Goal: Information Seeking & Learning: Understand process/instructions

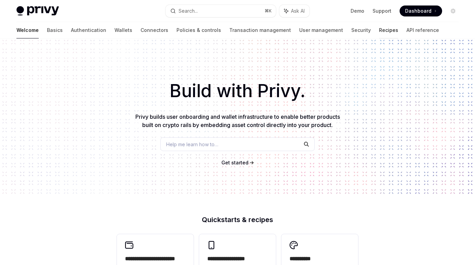
click at [379, 35] on link "Recipes" at bounding box center [388, 30] width 19 height 16
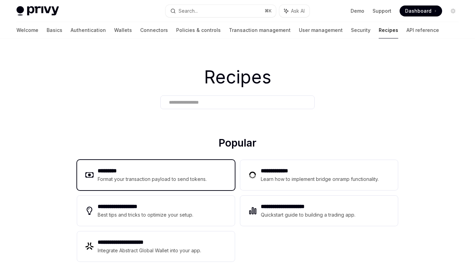
click at [169, 176] on div "Format your transaction payload to send tokens." at bounding box center [152, 179] width 109 height 8
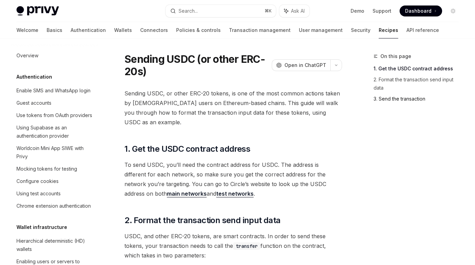
click at [402, 98] on link "3. Send the transaction" at bounding box center [419, 98] width 91 height 11
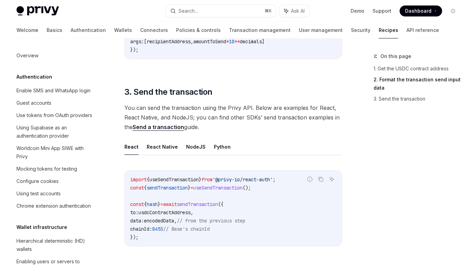
scroll to position [494, 0]
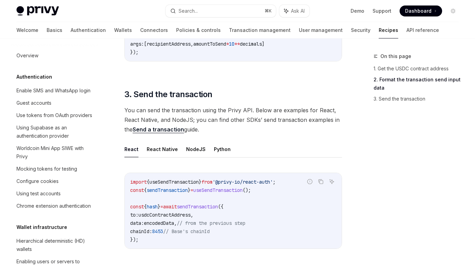
click at [161, 126] on link "Send a transaction" at bounding box center [158, 129] width 51 height 7
type textarea "*"
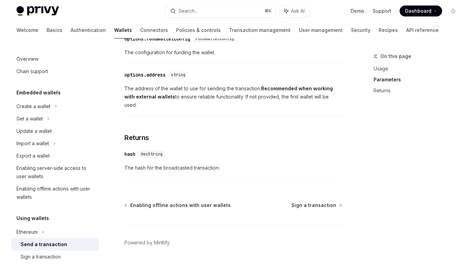
scroll to position [432, 0]
